Goal: Obtain resource: Download file/media

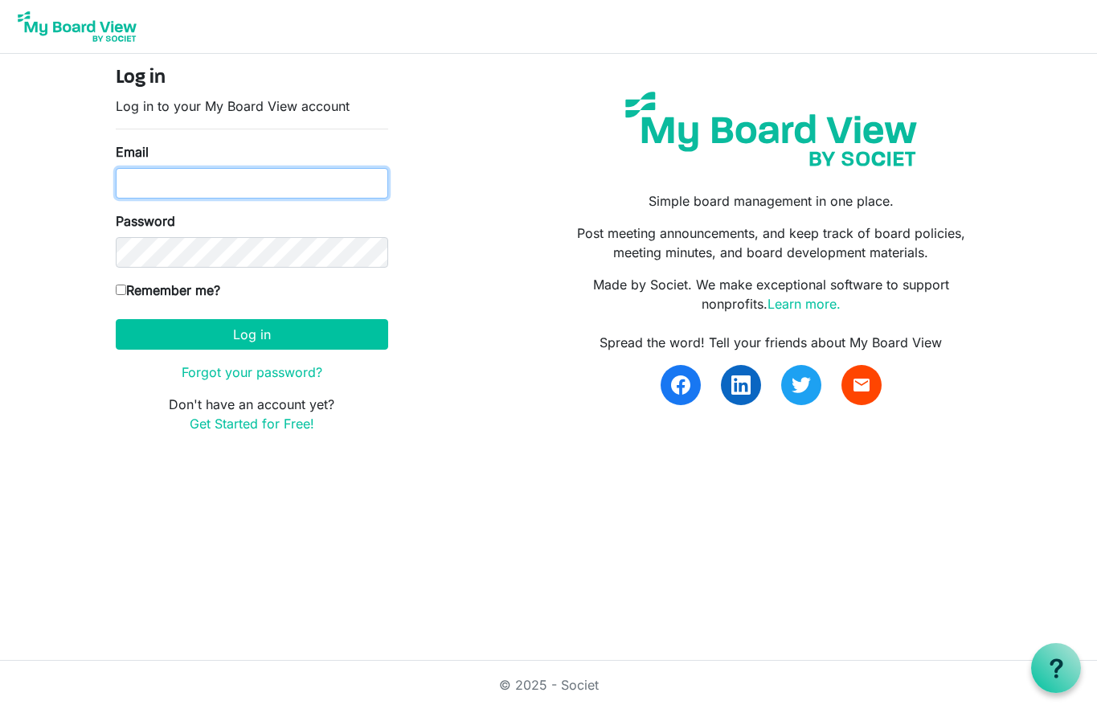
type input "[PERSON_NAME][EMAIL_ADDRESS][DOMAIN_NAME]"
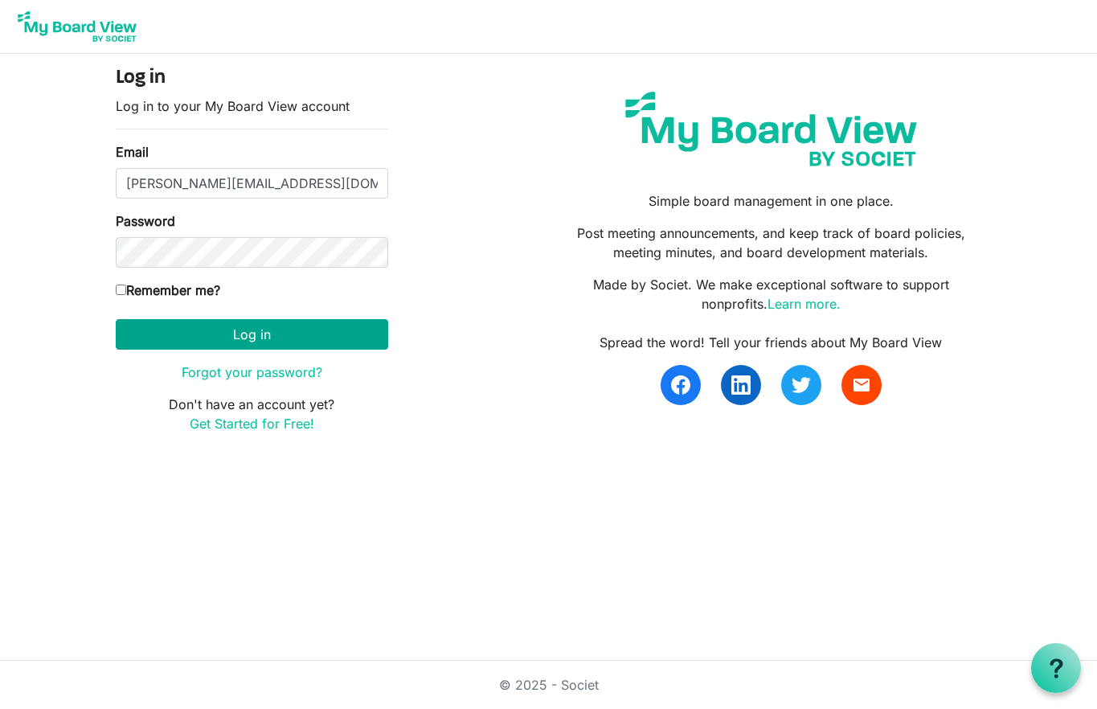
click at [257, 334] on button "Log in" at bounding box center [252, 334] width 272 height 31
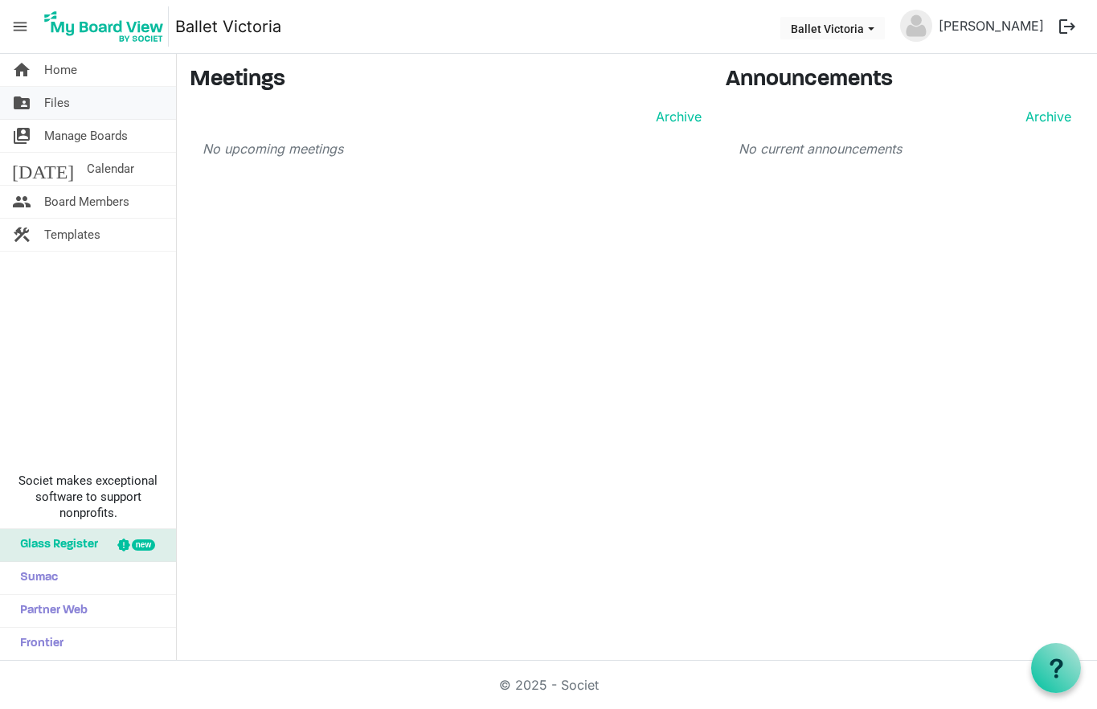
click at [85, 106] on link "folder_shared Files" at bounding box center [88, 103] width 176 height 32
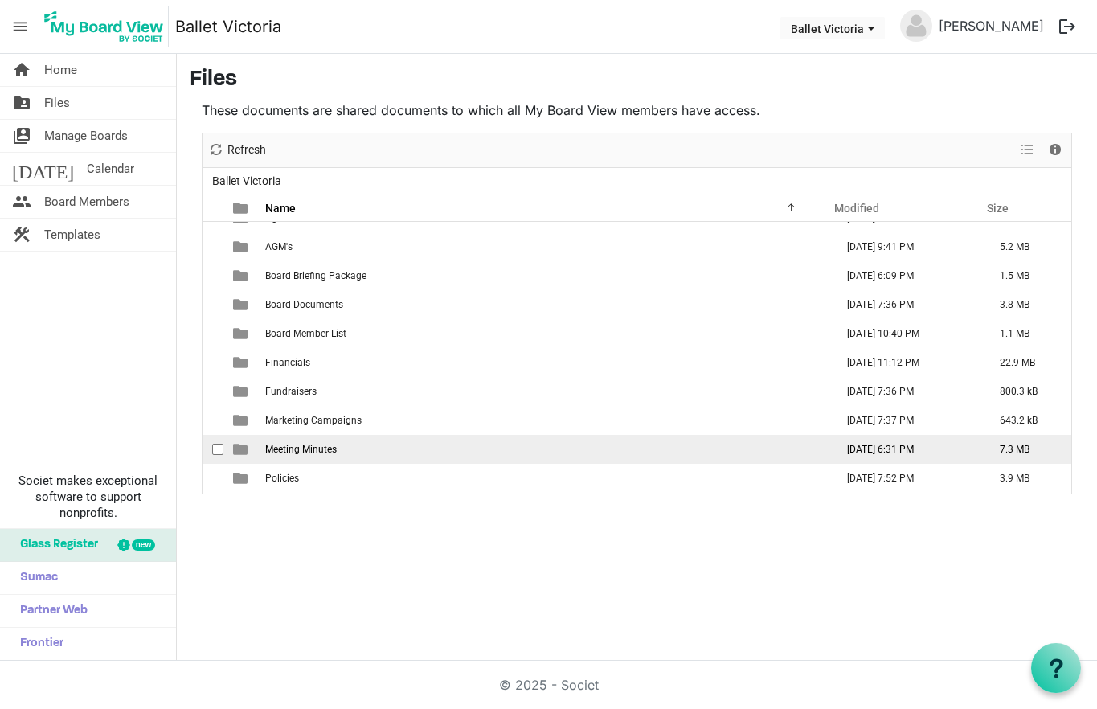
scroll to position [18, 0]
click at [310, 445] on span "Meeting Minutes" at bounding box center [301, 449] width 72 height 11
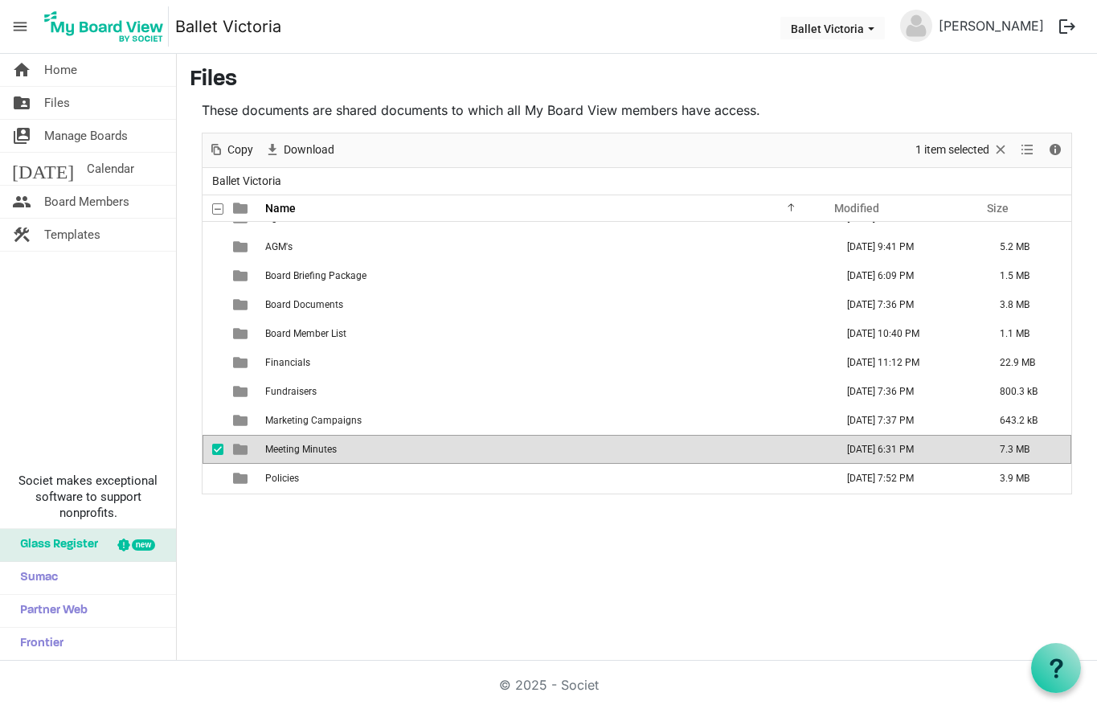
click at [310, 445] on span "Meeting Minutes" at bounding box center [301, 449] width 72 height 11
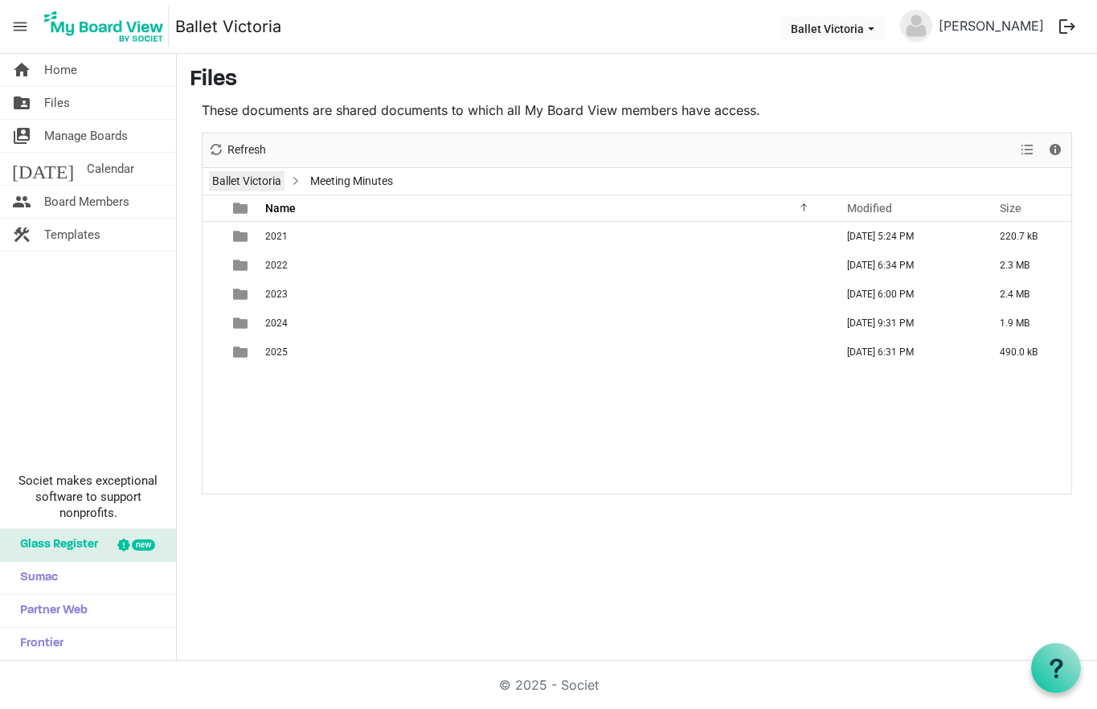
click at [241, 182] on link "Ballet Victoria" at bounding box center [247, 181] width 76 height 20
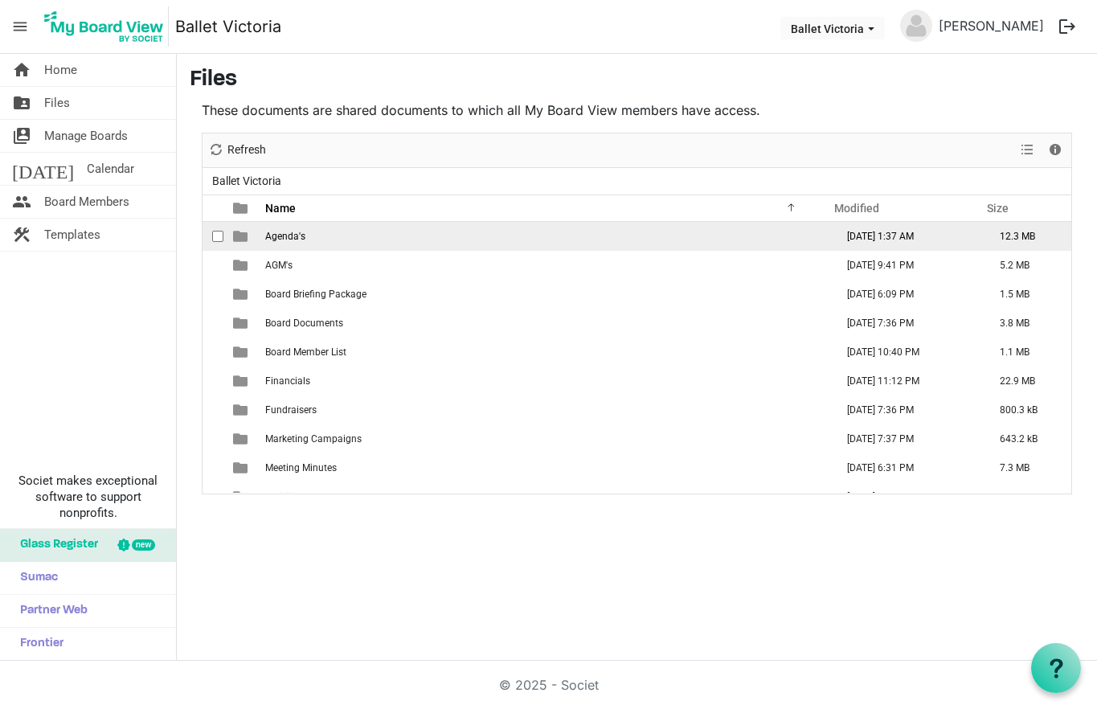
click at [293, 238] on span "Agenda's" at bounding box center [285, 236] width 40 height 11
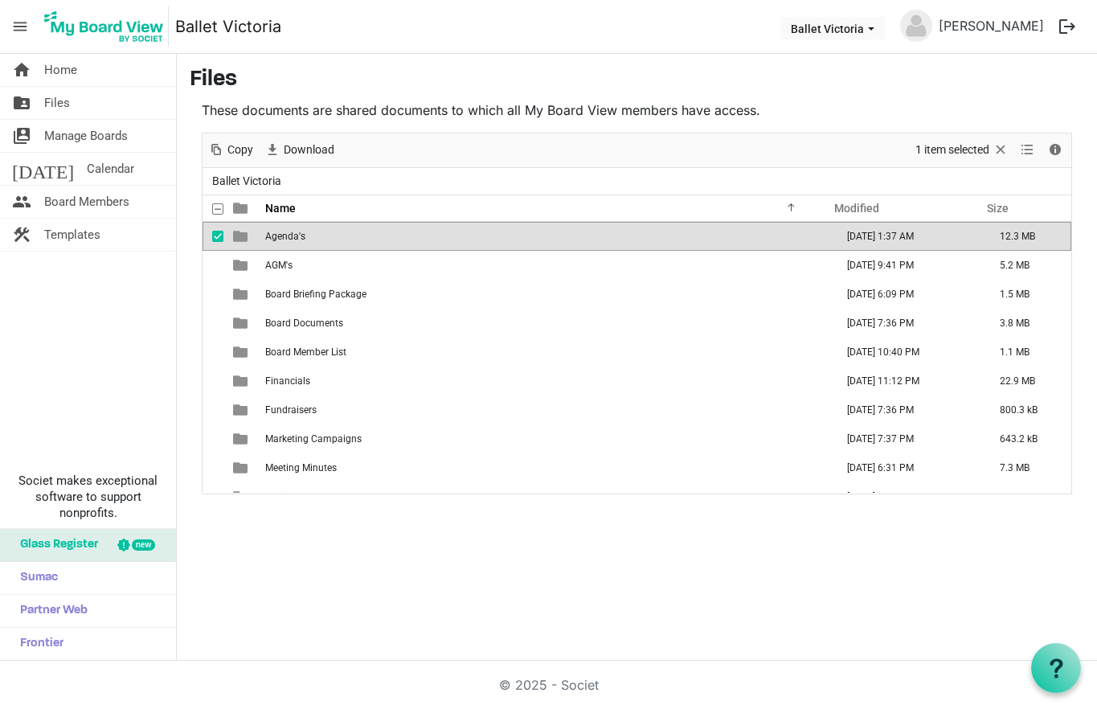
click at [293, 238] on span "Agenda's" at bounding box center [285, 236] width 40 height 11
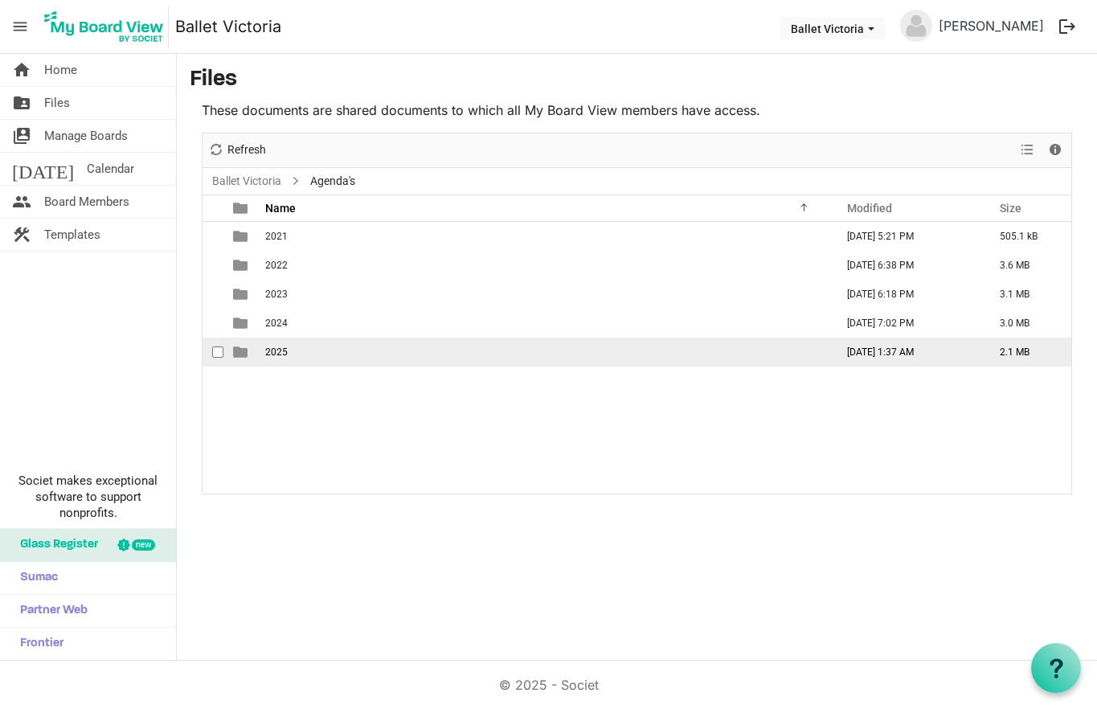
click at [296, 353] on td "2025" at bounding box center [545, 352] width 570 height 29
click at [296, 352] on td "2025" at bounding box center [545, 352] width 570 height 29
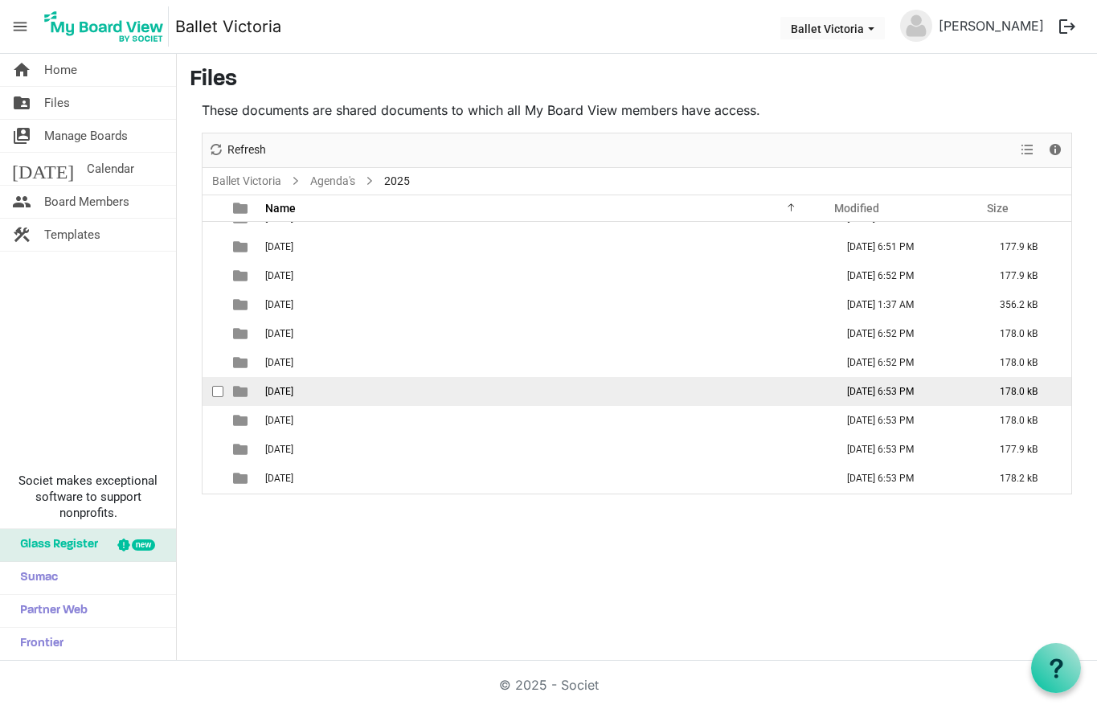
scroll to position [47, 0]
click at [322, 395] on td "08 August" at bounding box center [545, 391] width 570 height 29
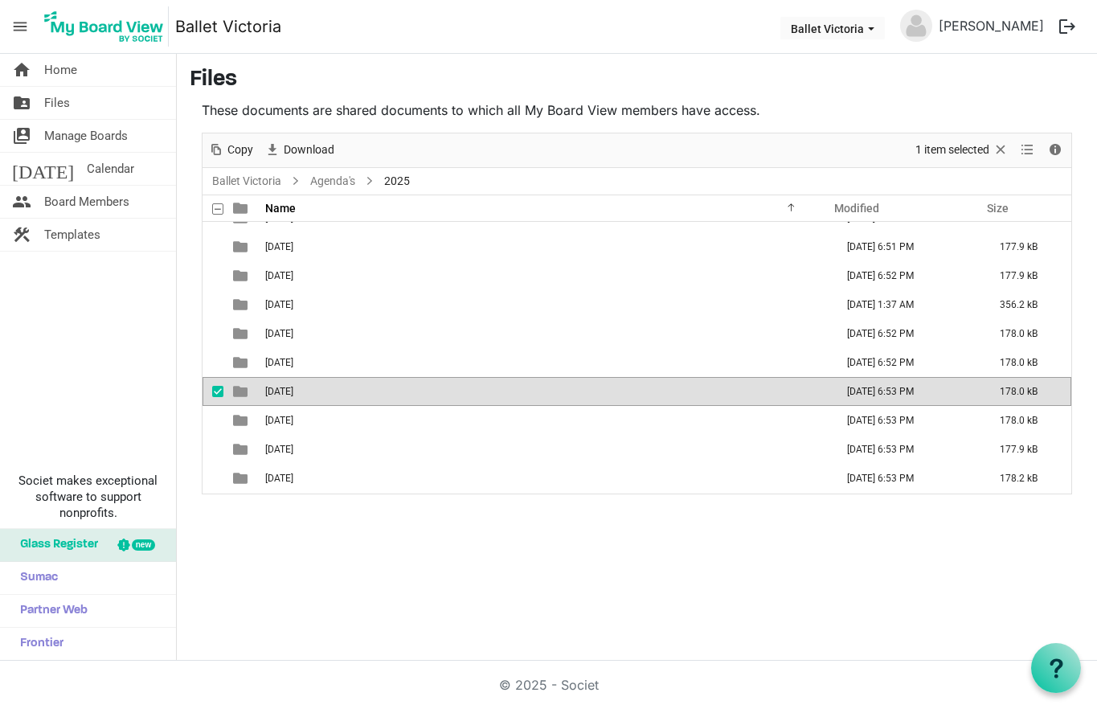
click at [322, 395] on td "08 August" at bounding box center [545, 391] width 570 height 29
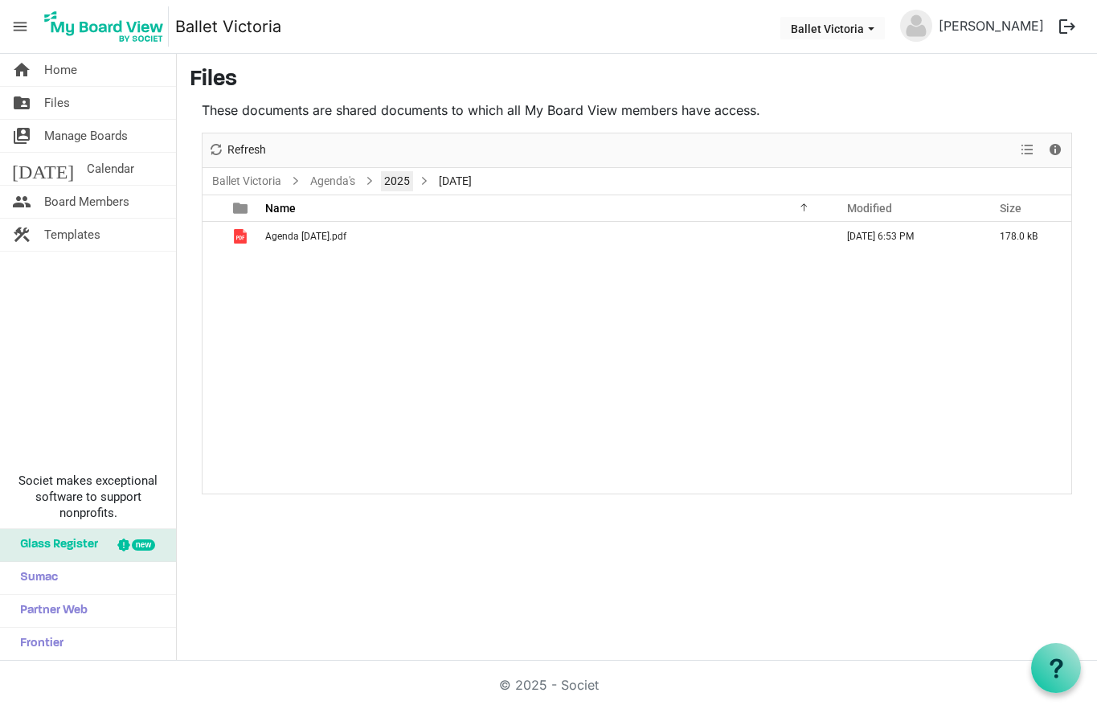
click at [391, 180] on link "2025" at bounding box center [397, 181] width 32 height 20
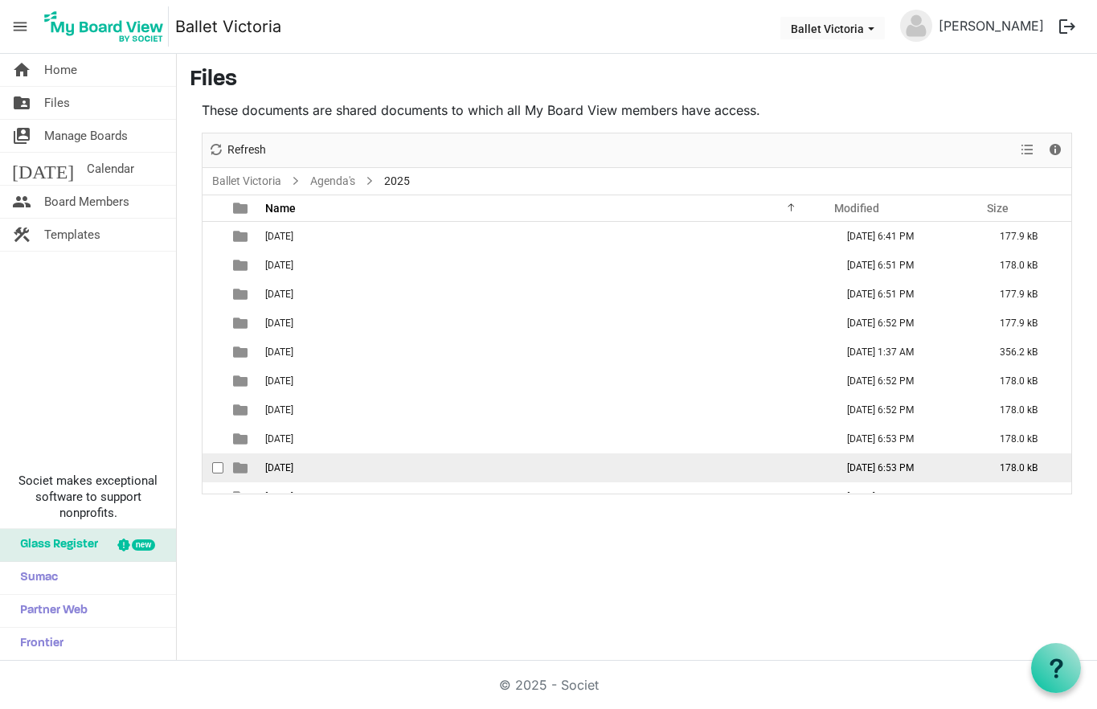
click at [327, 468] on td "09 September" at bounding box center [545, 467] width 570 height 29
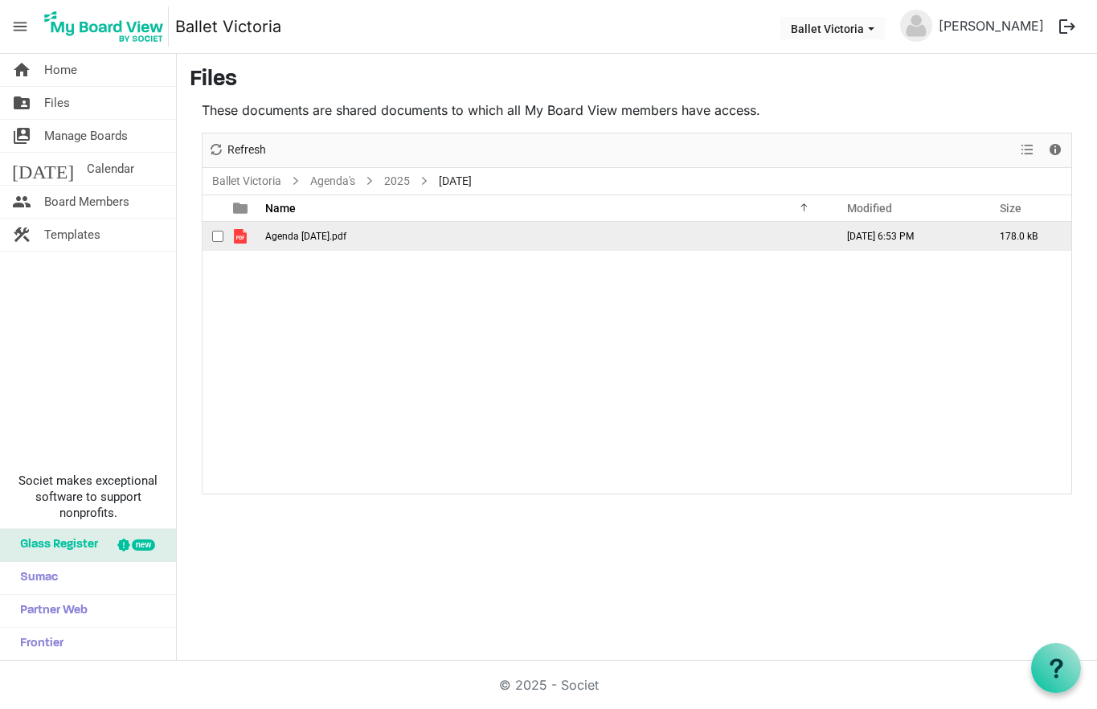
click at [346, 234] on span "Agenda September 30 2025.pdf" at bounding box center [305, 236] width 81 height 11
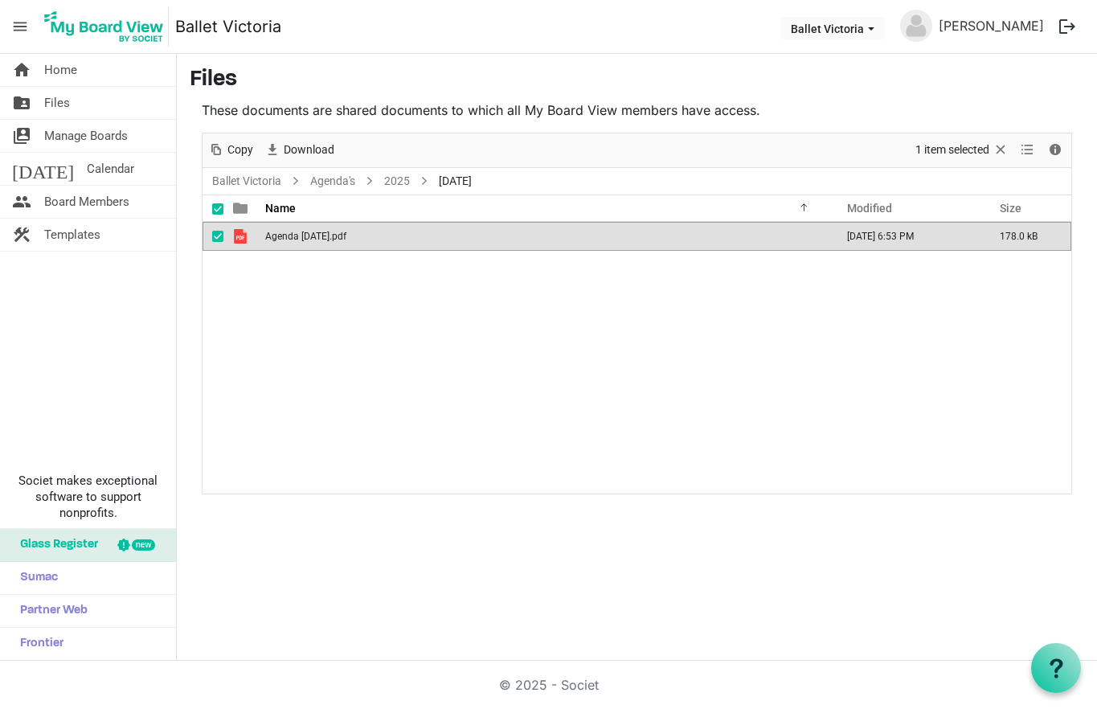
click at [346, 234] on span "Agenda September 30 2025.pdf" at bounding box center [305, 236] width 81 height 11
